Goal: Information Seeking & Learning: Learn about a topic

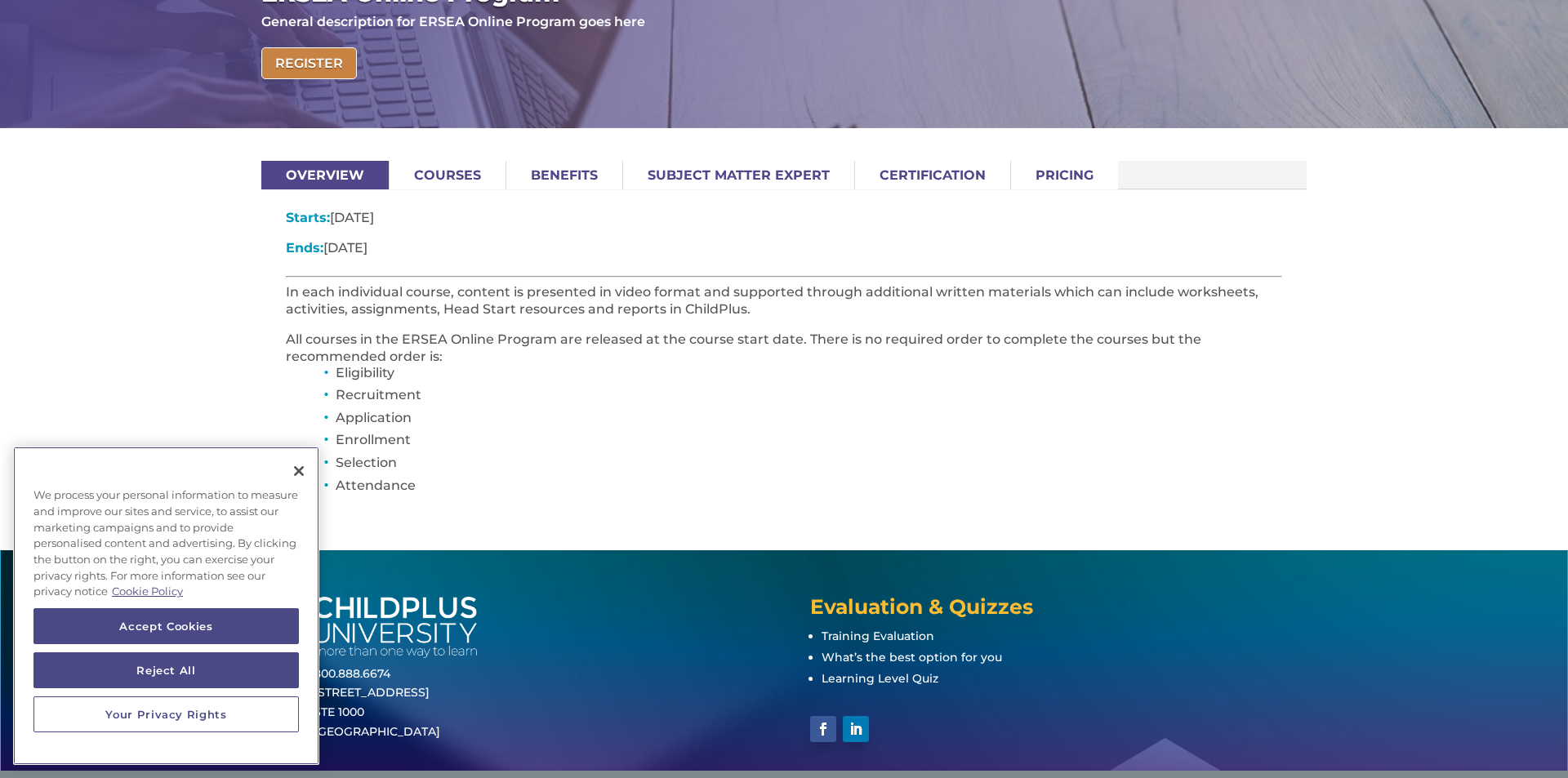
scroll to position [318, 0]
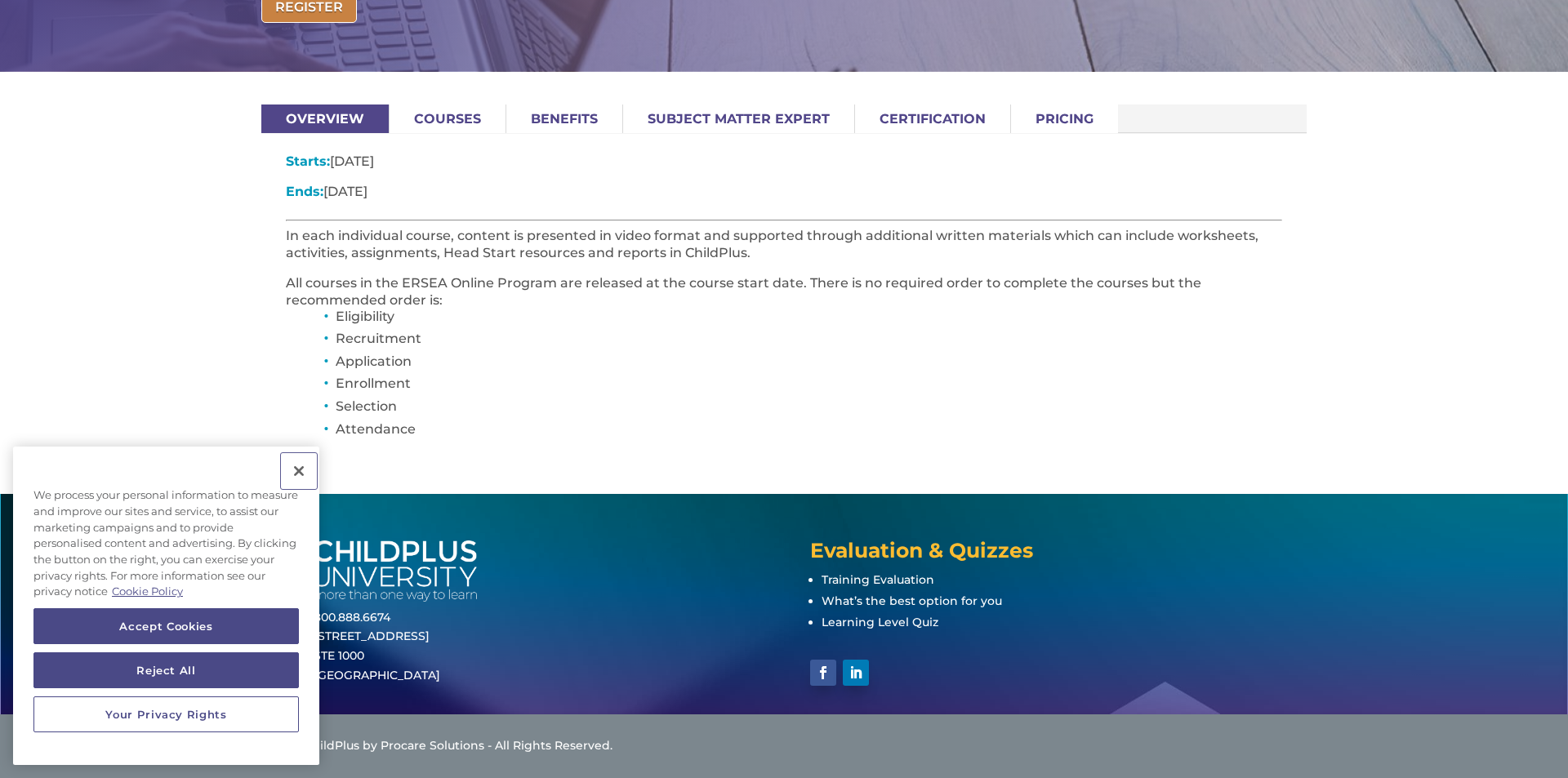
click at [302, 474] on button "Close" at bounding box center [299, 471] width 36 height 36
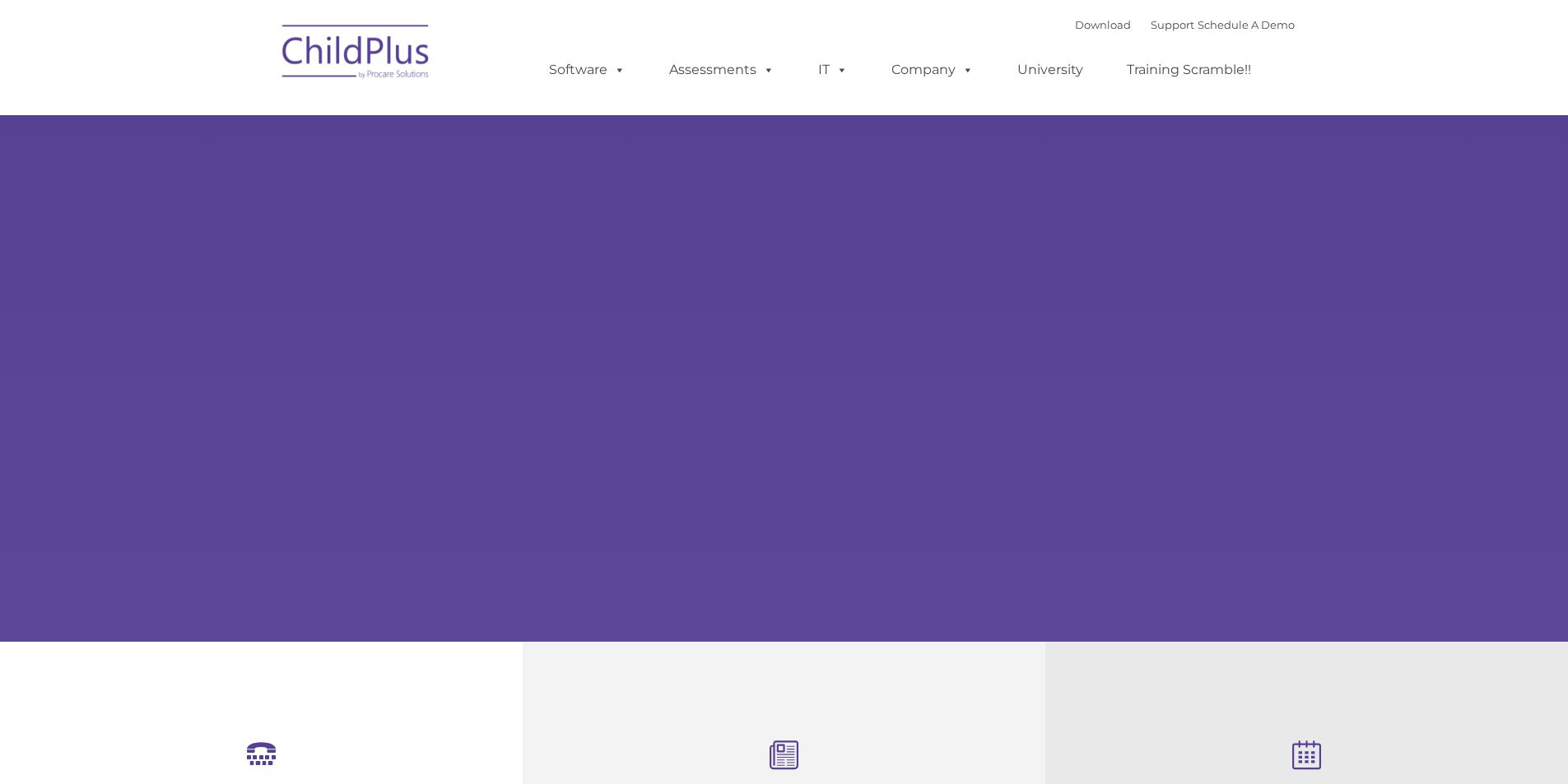
type input ""
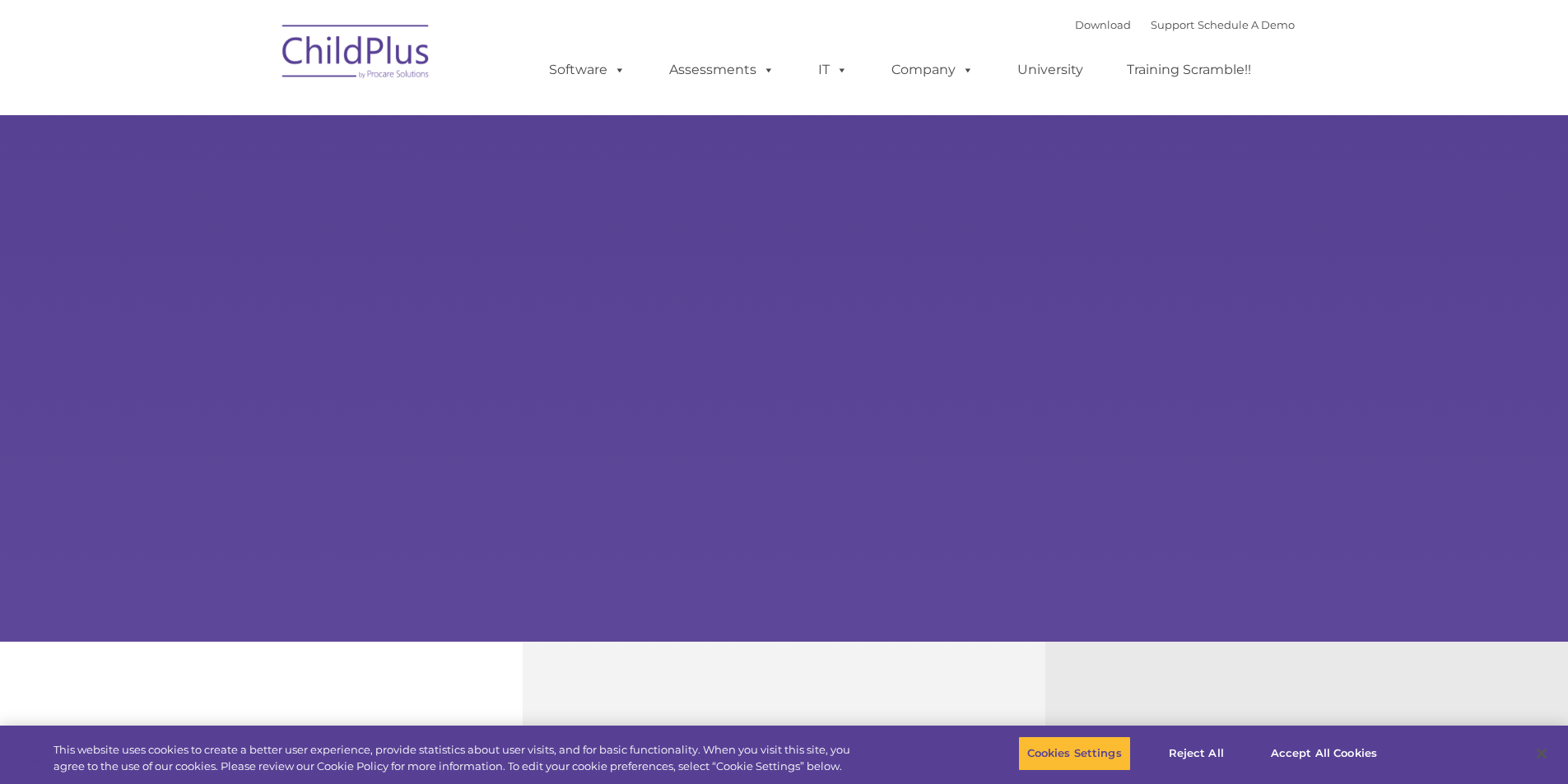
select select "MEDIUM"
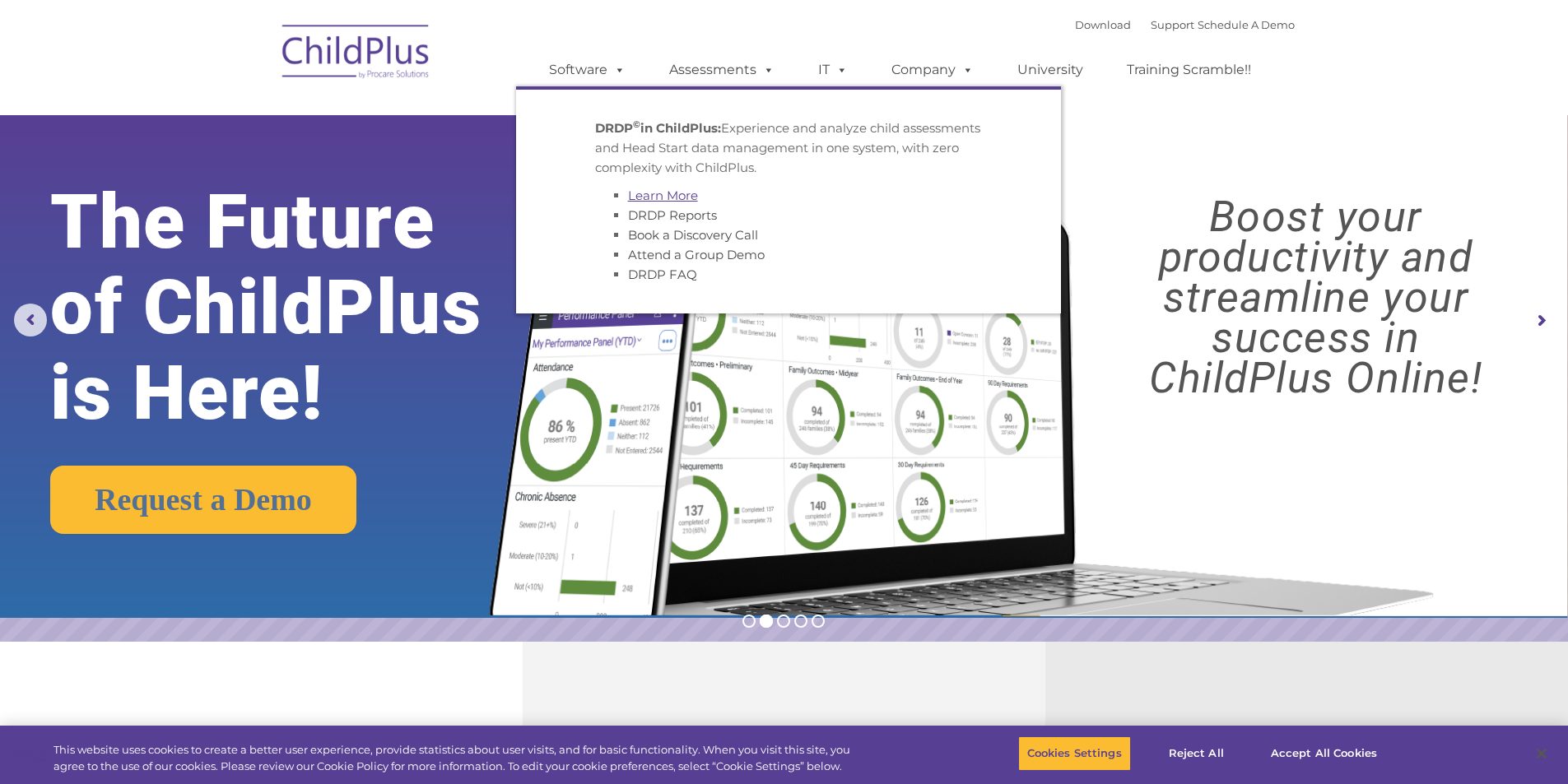
click at [673, 193] on link "Learn More" at bounding box center [663, 196] width 70 height 16
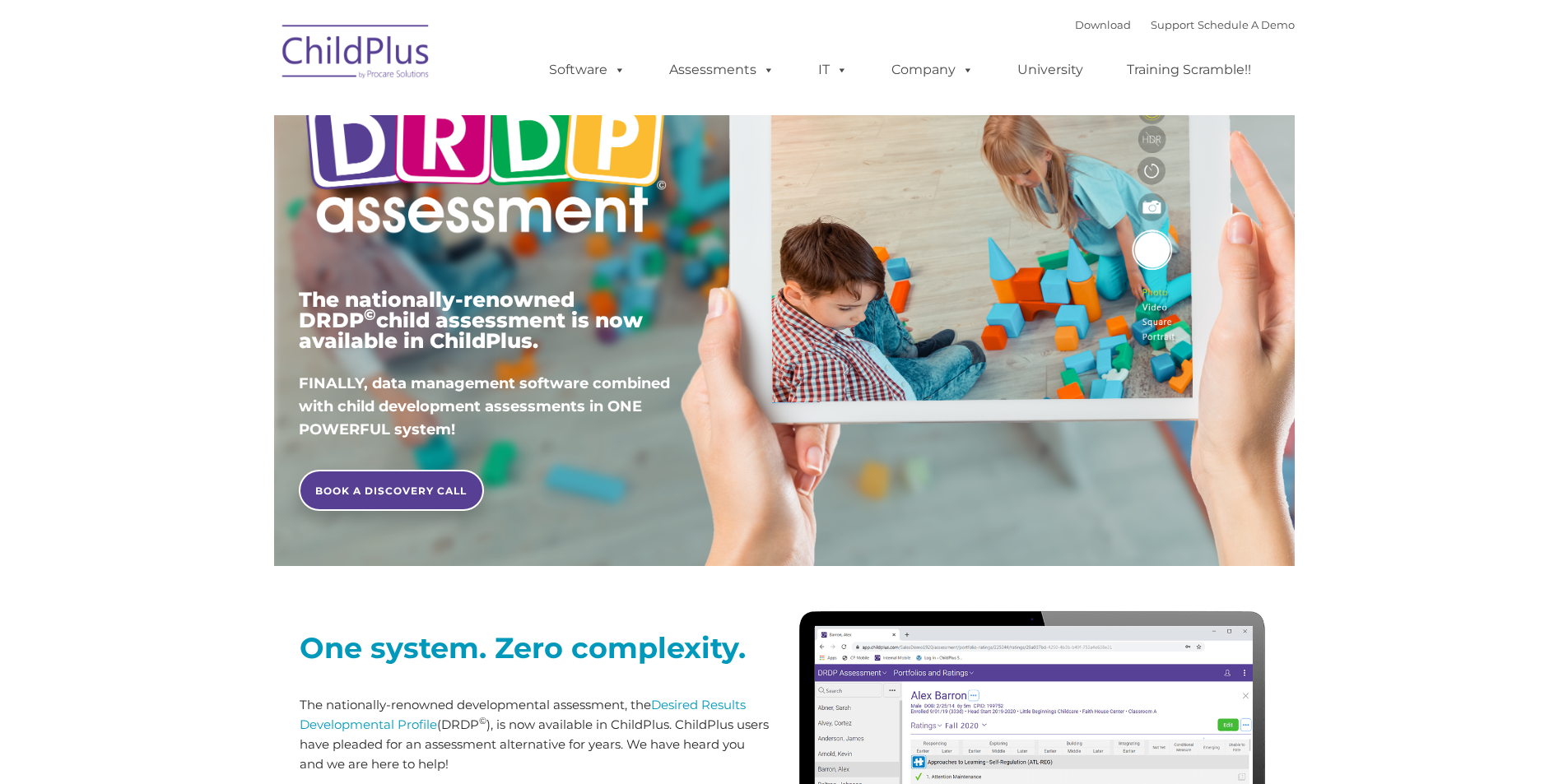
type input ""
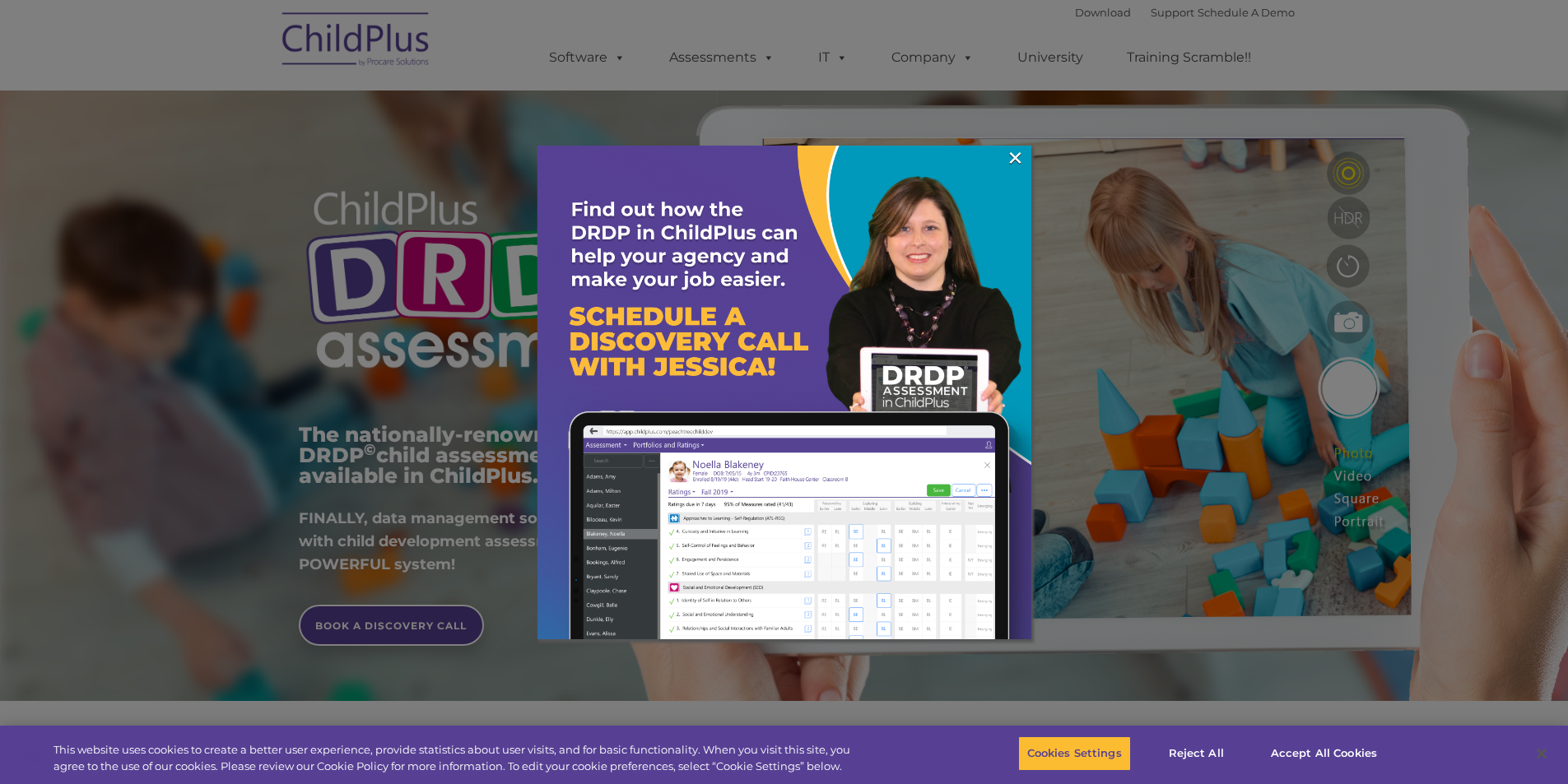
click at [719, 56] on div at bounding box center [784, 392] width 1568 height 784
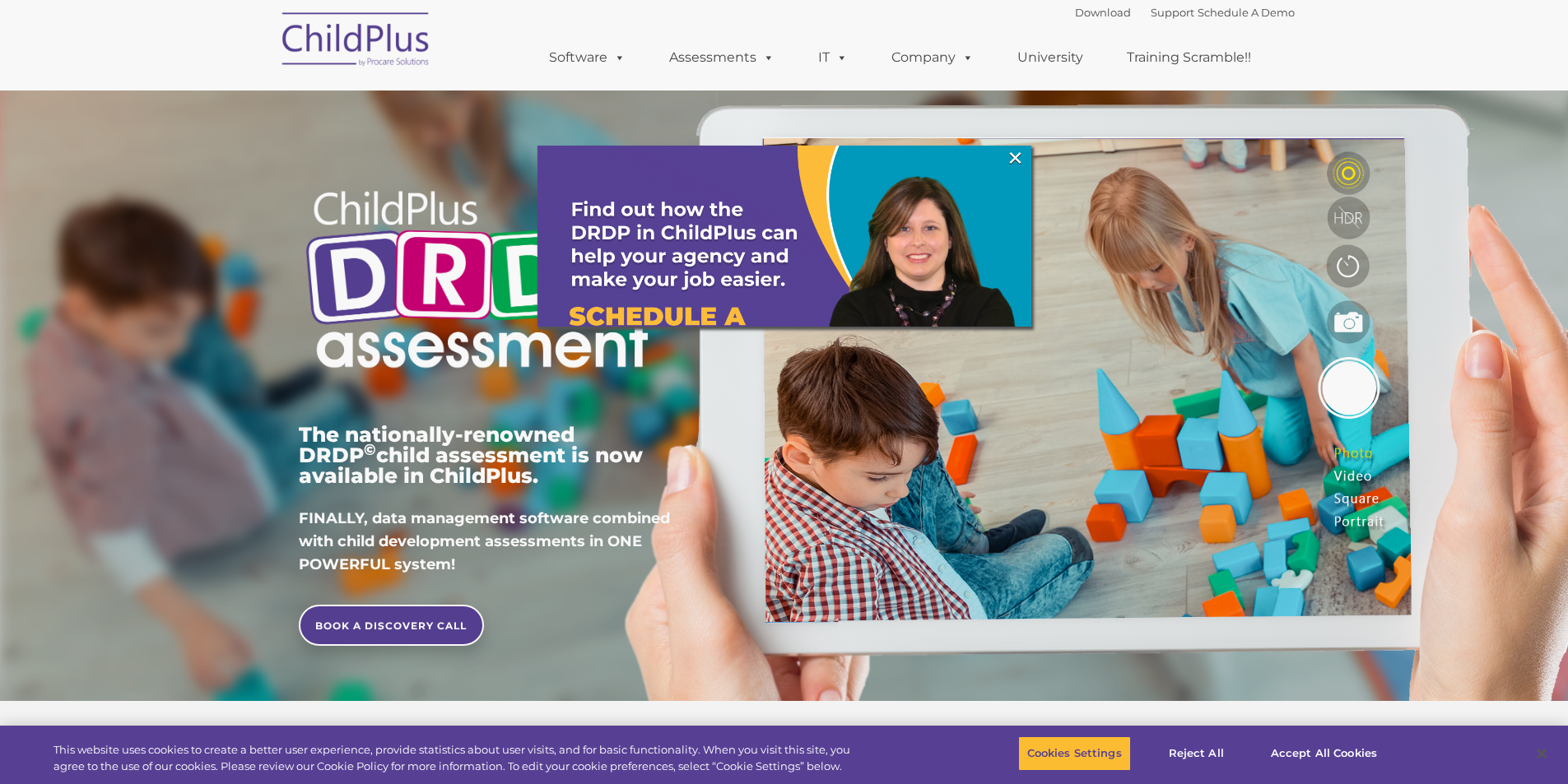
click at [725, 53] on link "Assessments" at bounding box center [722, 58] width 139 height 33
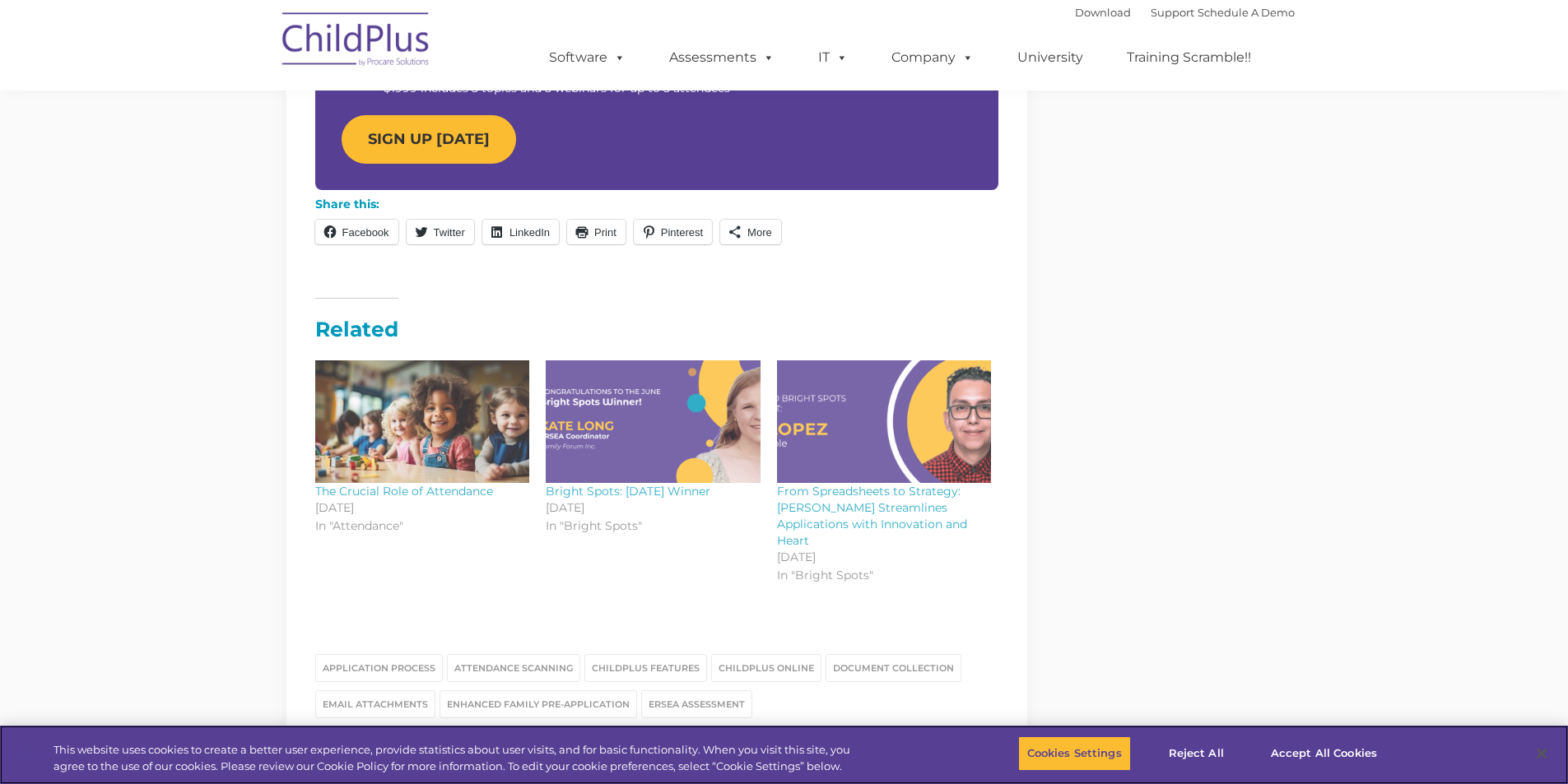
scroll to position [1751, 0]
